Goal: Task Accomplishment & Management: Use online tool/utility

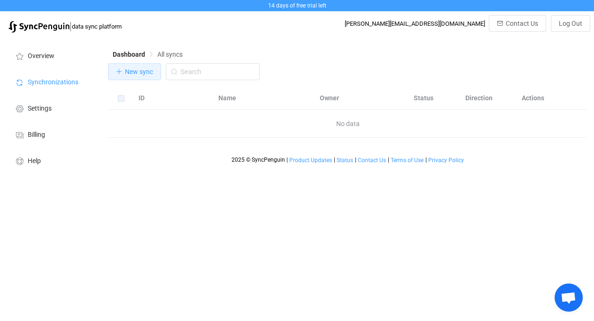
click at [136, 76] on span "New sync" at bounding box center [139, 72] width 28 height 8
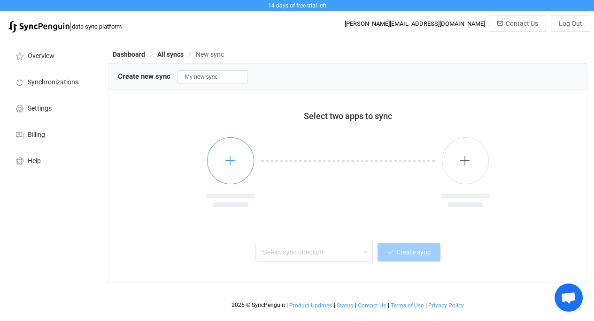
click at [232, 163] on icon "button" at bounding box center [230, 161] width 12 height 12
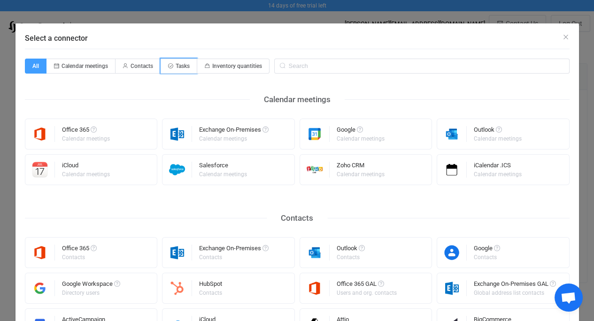
click at [184, 63] on span "Tasks" at bounding box center [183, 66] width 14 height 7
click at [169, 62] on input "Tasks" at bounding box center [166, 63] width 6 height 6
radio input "true"
radio input "false"
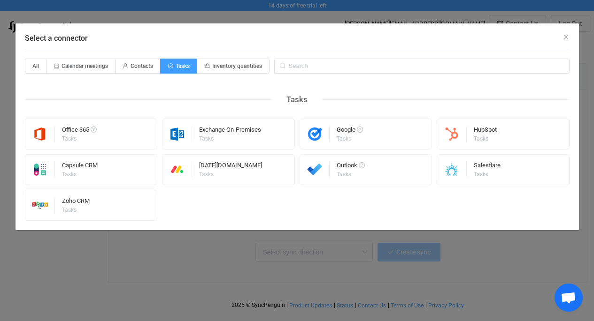
click at [336, 126] on div "Google Tasks" at bounding box center [365, 134] width 133 height 31
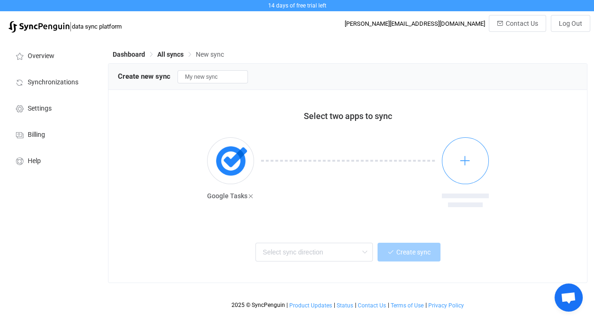
click at [469, 165] on icon "button" at bounding box center [465, 161] width 12 height 12
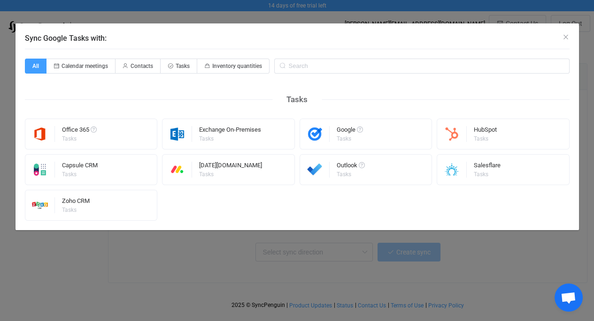
click at [321, 138] on img "Sync Google Tasks with:" at bounding box center [315, 134] width 30 height 16
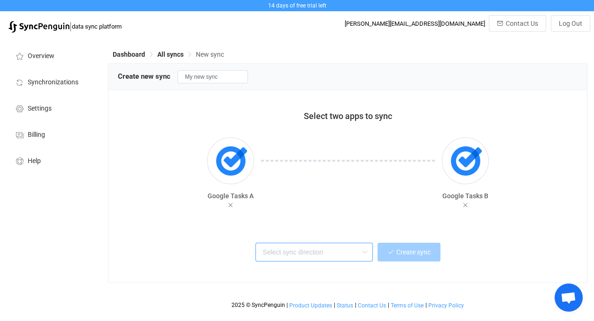
click at [345, 252] on input "text" at bounding box center [313, 252] width 117 height 19
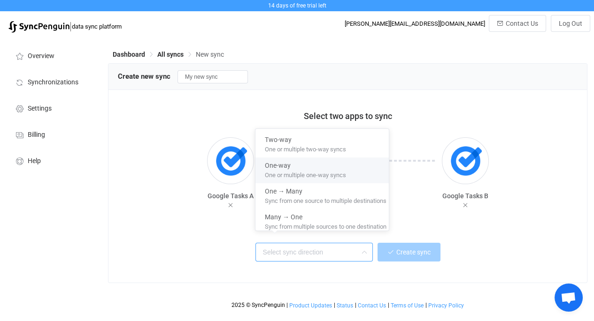
click at [286, 164] on span "One-way" at bounding box center [278, 164] width 26 height 11
type input "One-way"
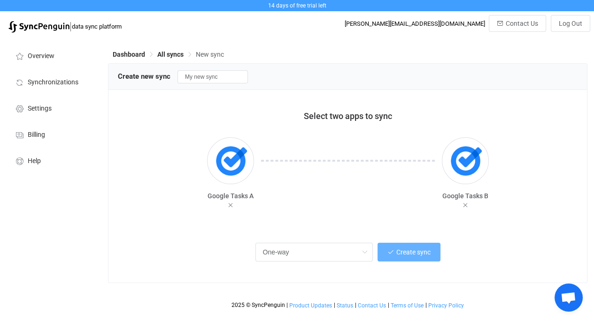
click at [399, 253] on span "Create sync" at bounding box center [413, 253] width 34 height 8
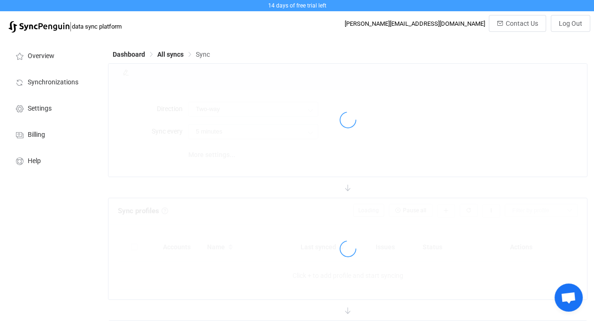
type input "A → B"
type input "10 minutes"
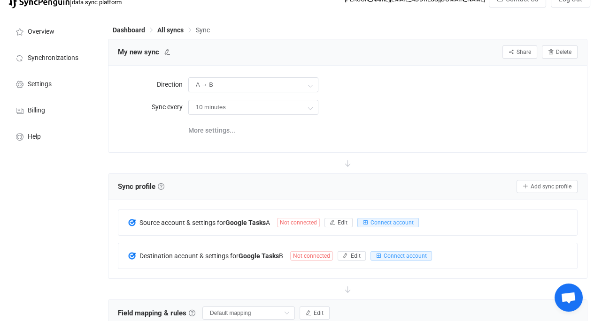
scroll to position [25, 0]
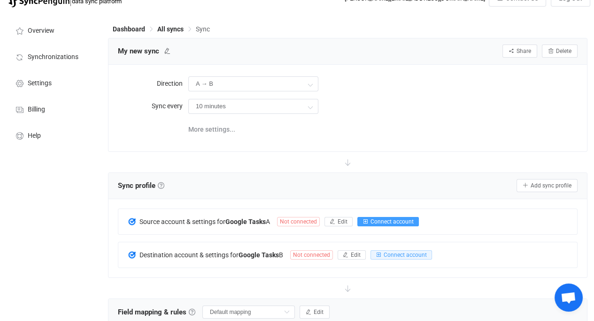
click at [388, 223] on span "Connect account" at bounding box center [391, 222] width 43 height 7
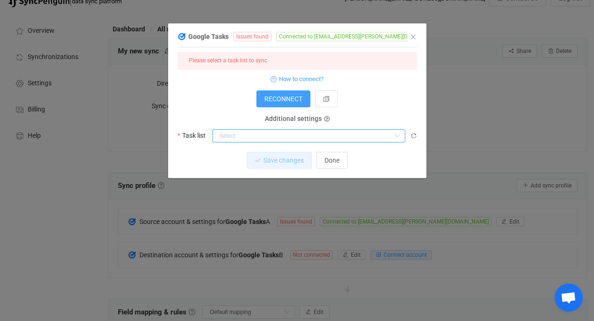
click at [297, 138] on input "dialog" at bounding box center [308, 136] width 193 height 13
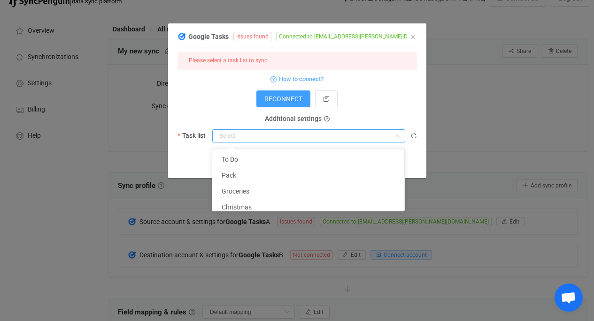
click at [367, 109] on form "Please select a task list to sync How to connect? RECONNECT Additional settings…" at bounding box center [296, 97] width 239 height 91
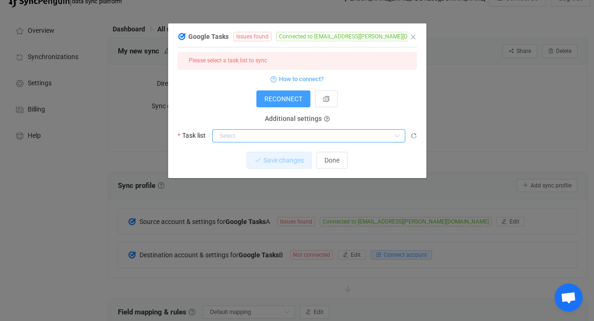
click at [285, 137] on input "dialog" at bounding box center [308, 136] width 193 height 13
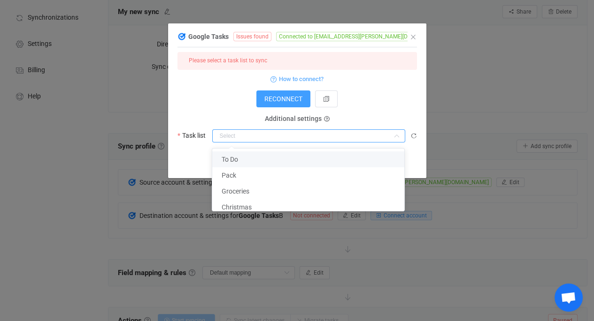
scroll to position [64, 0]
click at [285, 159] on li "To Do" at bounding box center [311, 160] width 199 height 16
type input "To Do"
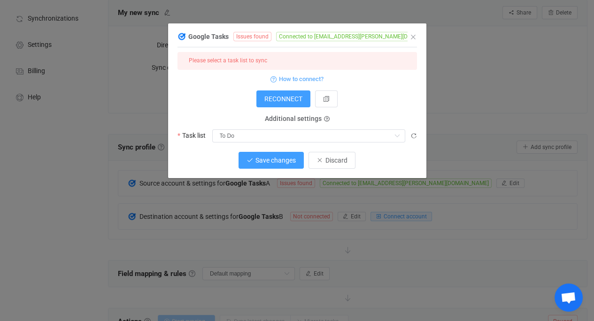
click at [272, 166] on button "Save changes" at bounding box center [270, 160] width 65 height 17
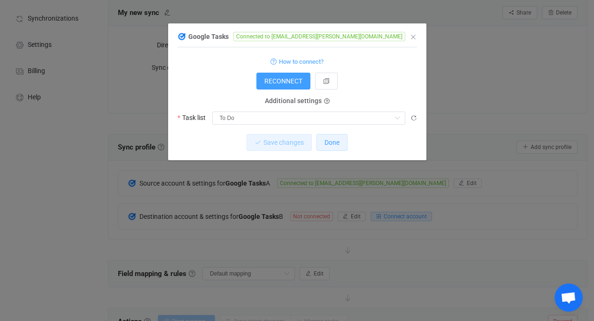
click at [329, 145] on span "Done" at bounding box center [331, 143] width 15 height 8
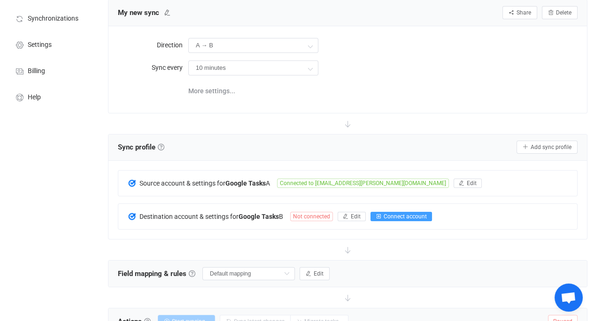
click at [389, 216] on span "Connect account" at bounding box center [404, 217] width 43 height 7
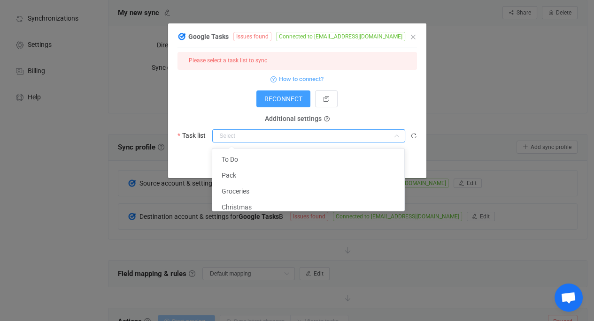
click at [298, 142] on input "dialog" at bounding box center [308, 136] width 193 height 13
click at [293, 160] on li "To Do" at bounding box center [311, 160] width 199 height 16
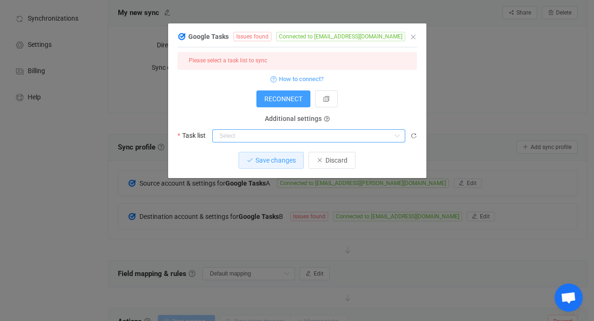
type input "To Do"
click at [273, 161] on span "Save changes" at bounding box center [275, 161] width 40 height 8
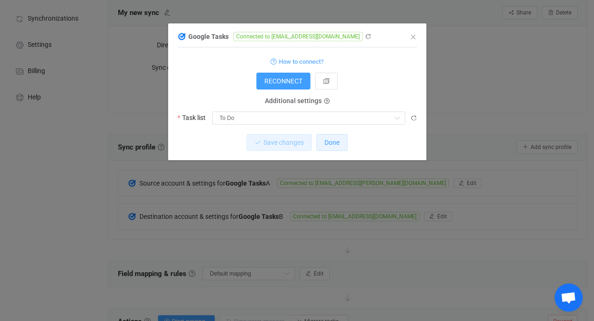
click at [337, 142] on span "Done" at bounding box center [331, 143] width 15 height 8
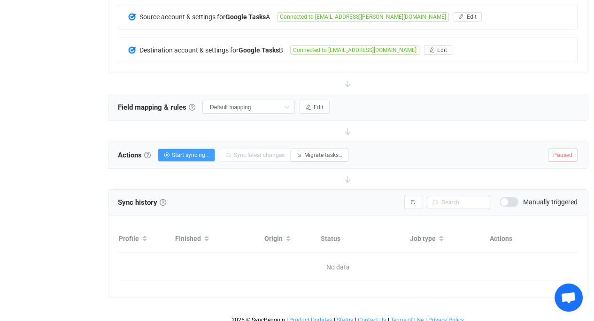
scroll to position [0, 0]
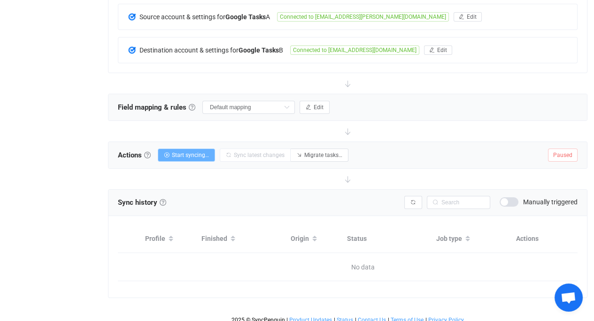
click at [196, 155] on span "Start syncing…" at bounding box center [190, 155] width 37 height 7
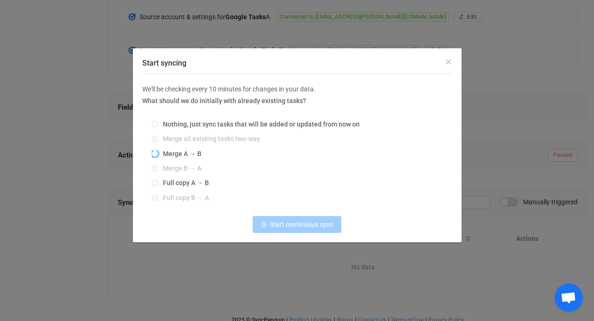
click at [158, 153] on span "Start syncing" at bounding box center [155, 154] width 7 height 7
click at [158, 153] on input "Merge A → B" at bounding box center [155, 155] width 7 height 8
radio input "true"
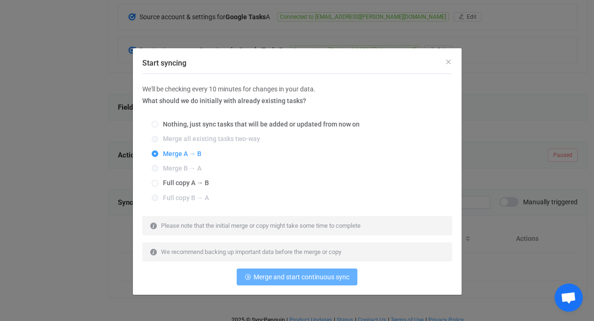
click at [313, 279] on span "Merge and start continuous sync" at bounding box center [301, 278] width 96 height 8
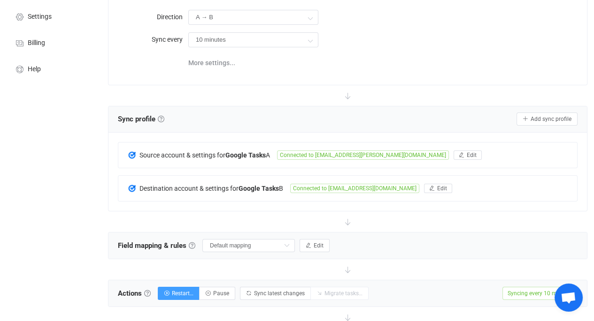
scroll to position [93, 0]
click at [467, 155] on span "Edit" at bounding box center [472, 154] width 10 height 7
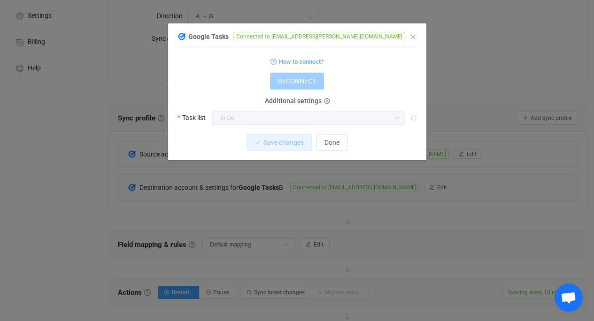
click at [407, 34] on icon "dialog" at bounding box center [410, 36] width 7 height 7
click at [414, 36] on icon "Close" at bounding box center [413, 37] width 8 height 8
